Goal: Navigation & Orientation: Understand site structure

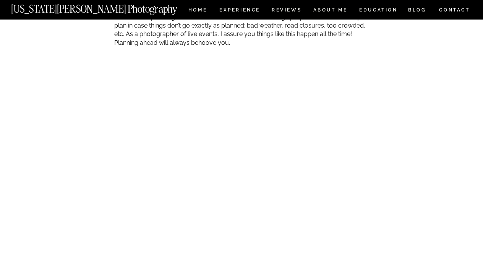
scroll to position [2754, 0]
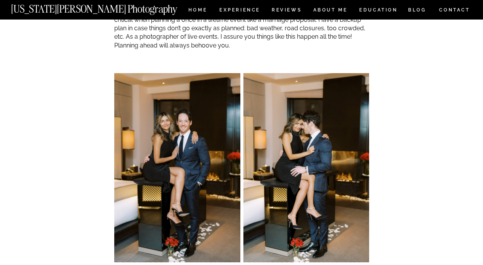
click at [287, 150] on img at bounding box center [307, 167] width 126 height 189
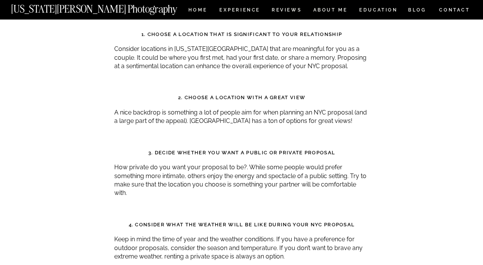
scroll to position [526, 0]
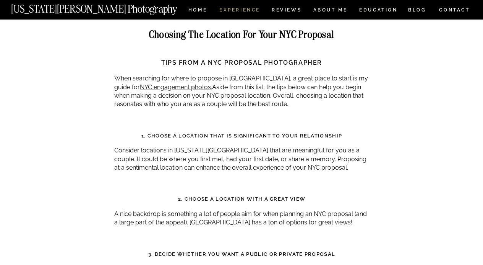
click at [228, 8] on nav "Experience" at bounding box center [240, 11] width 40 height 7
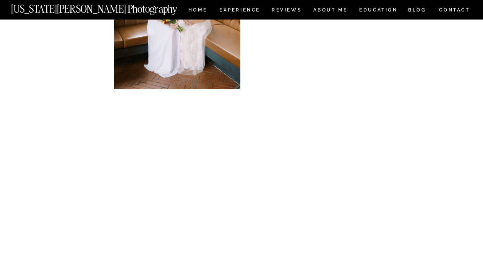
scroll to position [861, 0]
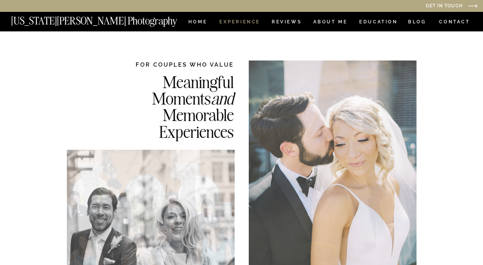
click at [235, 23] on nav "Experience" at bounding box center [240, 23] width 40 height 7
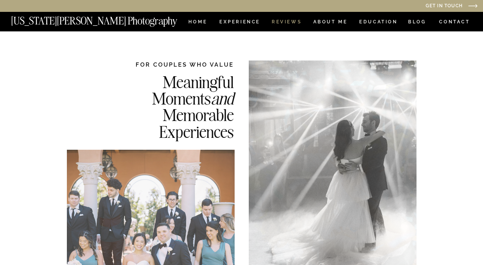
click at [274, 20] on nav "REVIEWS" at bounding box center [286, 23] width 29 height 7
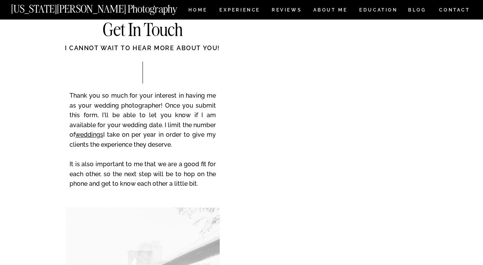
scroll to position [2060, 0]
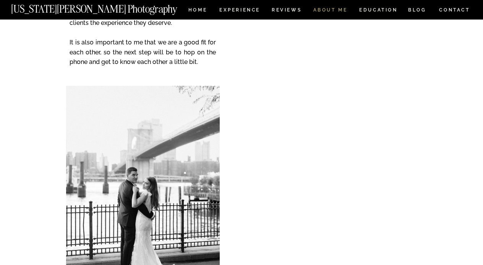
click at [341, 10] on nav "ABOUT ME" at bounding box center [330, 11] width 35 height 7
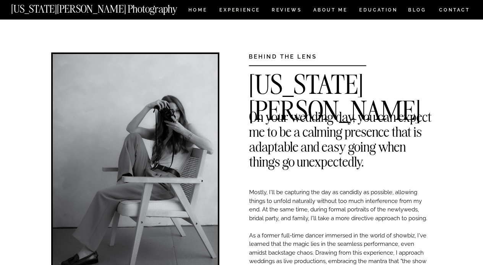
click at [198, 8] on nav "[US_STATE][PERSON_NAME] Photography" at bounding box center [107, 7] width 192 height 7
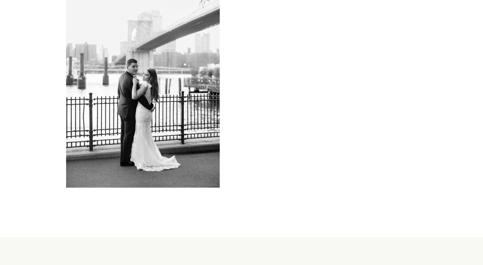
scroll to position [3442, 0]
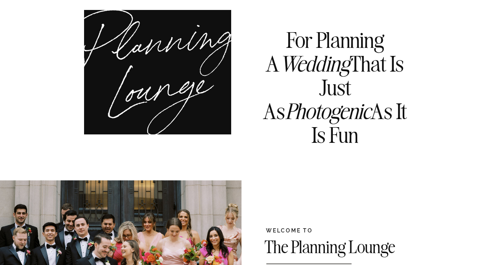
scroll to position [12, 0]
